Goal: Use online tool/utility

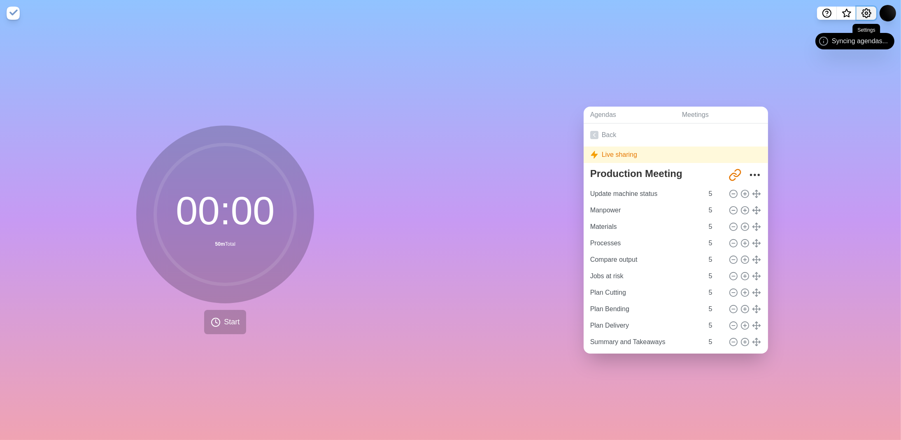
click at [449, 12] on circle "Settings" at bounding box center [867, 13] width 2 height 2
click at [449, 43] on div "Agendas Meetings Back Live sharing Production Meeting [URL][DOMAIN_NAME] Update…" at bounding box center [676, 233] width 451 height 414
click at [449, 173] on icon "Share link" at bounding box center [735, 174] width 13 height 13
click at [449, 171] on icon "More" at bounding box center [755, 174] width 13 height 13
click at [449, 75] on div "Agendas Meetings Back Live sharing Production Meeting [URL][DOMAIN_NAME] Update…" at bounding box center [676, 233] width 451 height 414
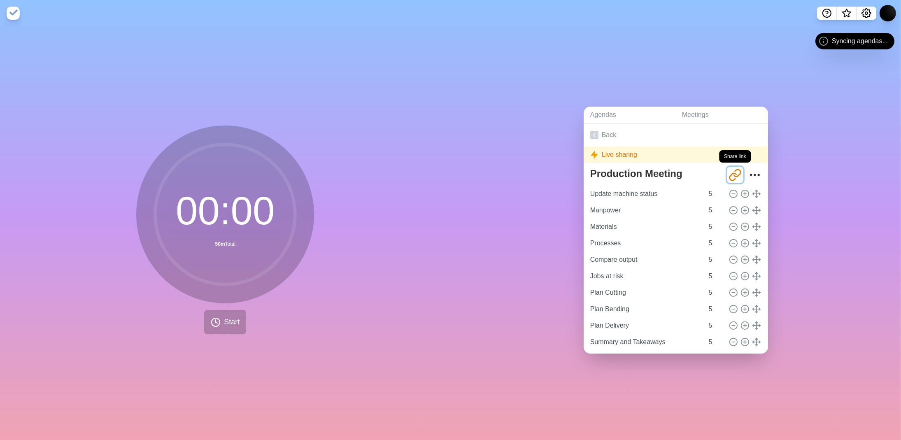
click at [449, 173] on icon "Share link" at bounding box center [733, 176] width 7 height 7
click at [449, 169] on icon "More" at bounding box center [755, 174] width 13 height 13
click at [218, 322] on button "Start" at bounding box center [225, 322] width 42 height 24
click at [219, 319] on button "Start" at bounding box center [225, 322] width 42 height 24
click at [224, 317] on span "Start" at bounding box center [232, 322] width 16 height 11
